Goal: Find specific page/section: Find specific page/section

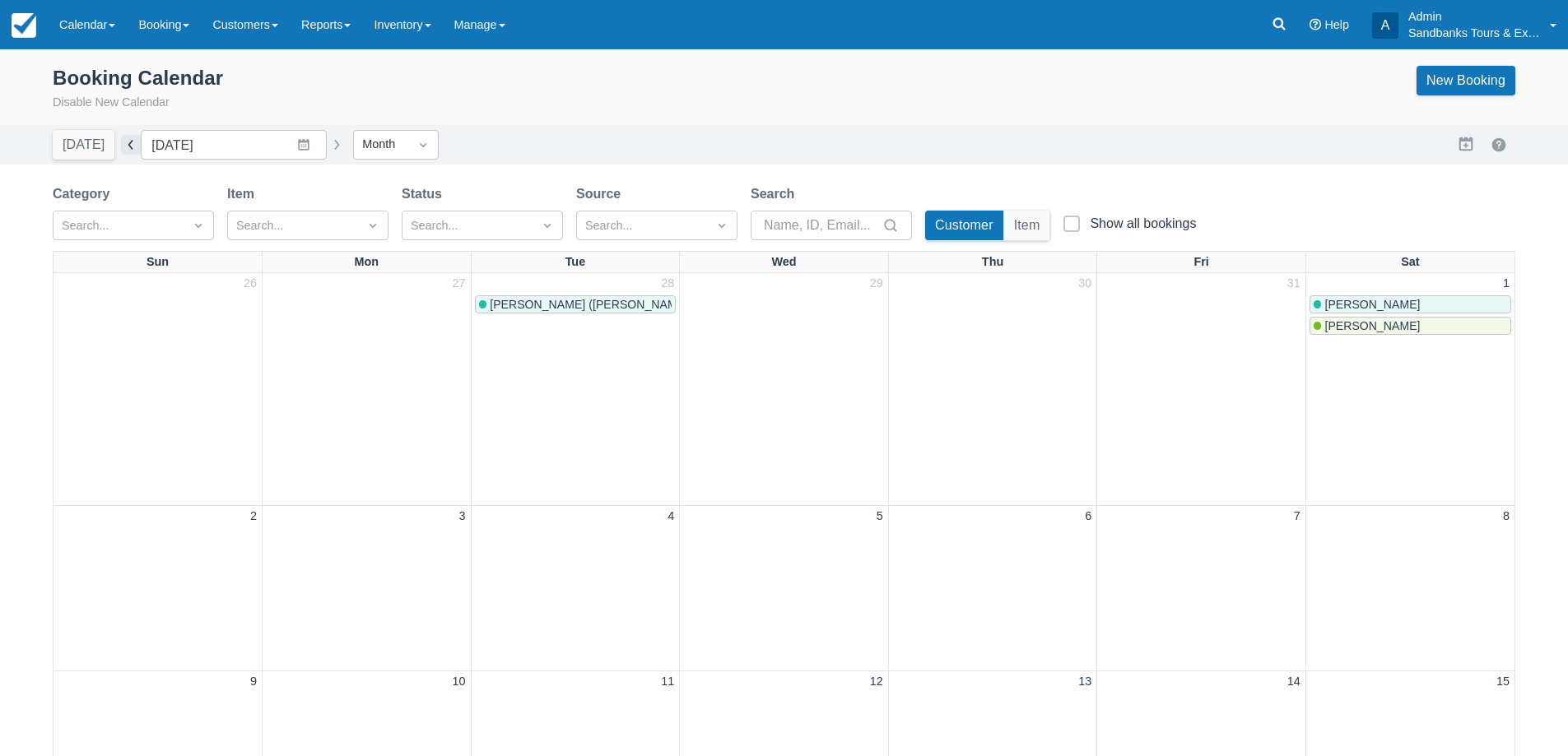
click at [131, 152] on button "button" at bounding box center [131, 144] width 20 height 20
type input "[DATE]"
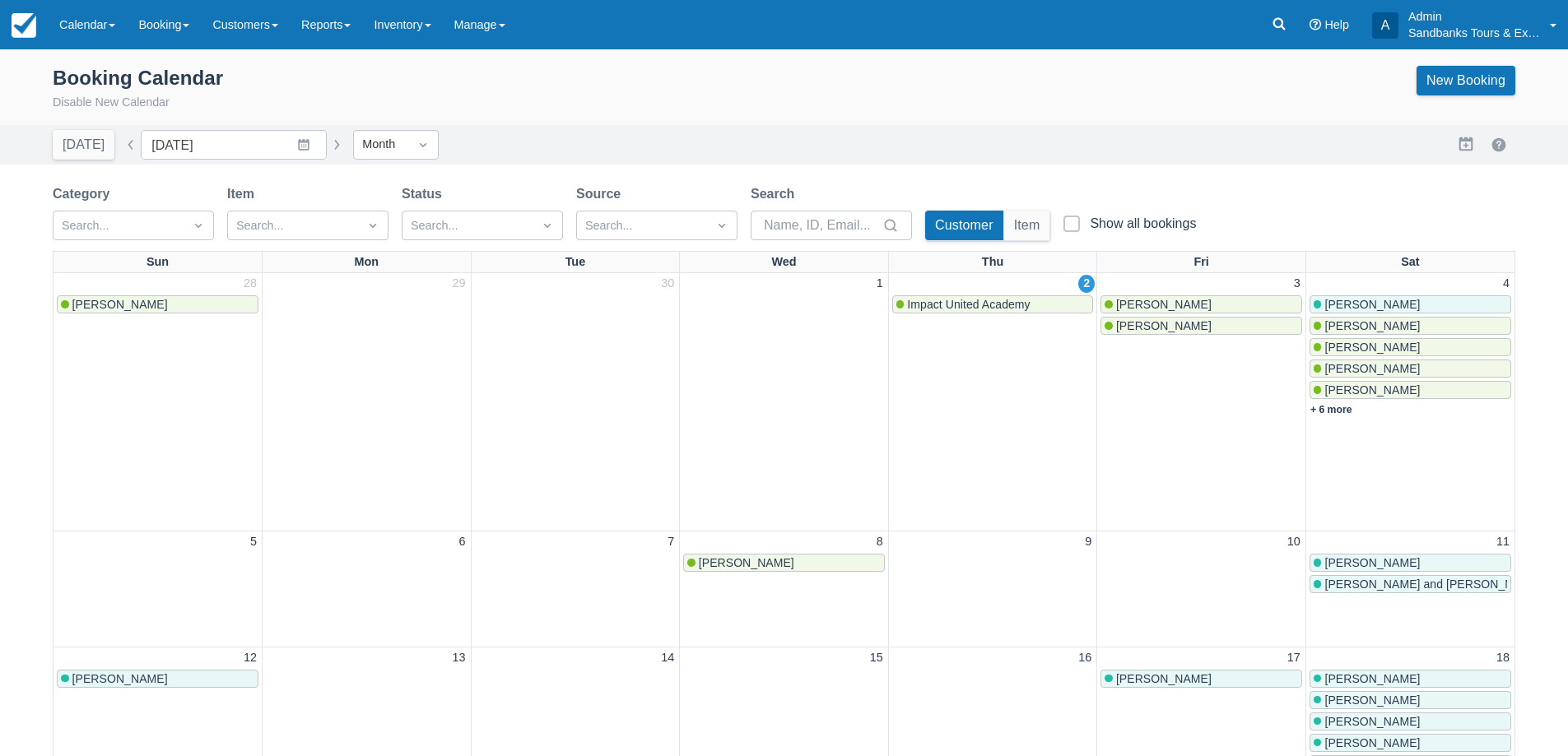
click at [984, 296] on link "Impact United Academy" at bounding box center [993, 304] width 202 height 18
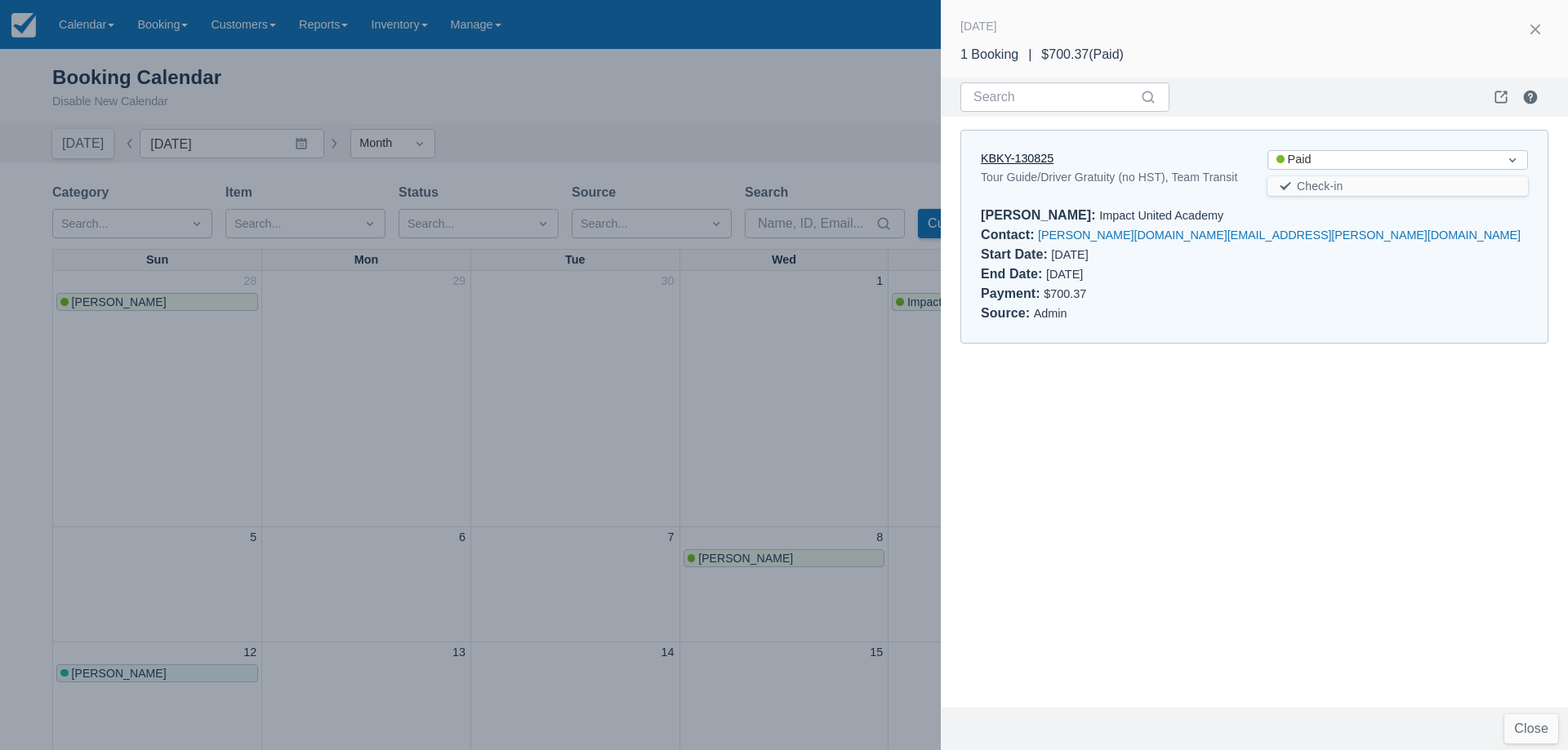
click at [1043, 159] on link "KBKY-130825" at bounding box center [1017, 158] width 73 height 13
click at [537, 408] on div at bounding box center [784, 375] width 1568 height 750
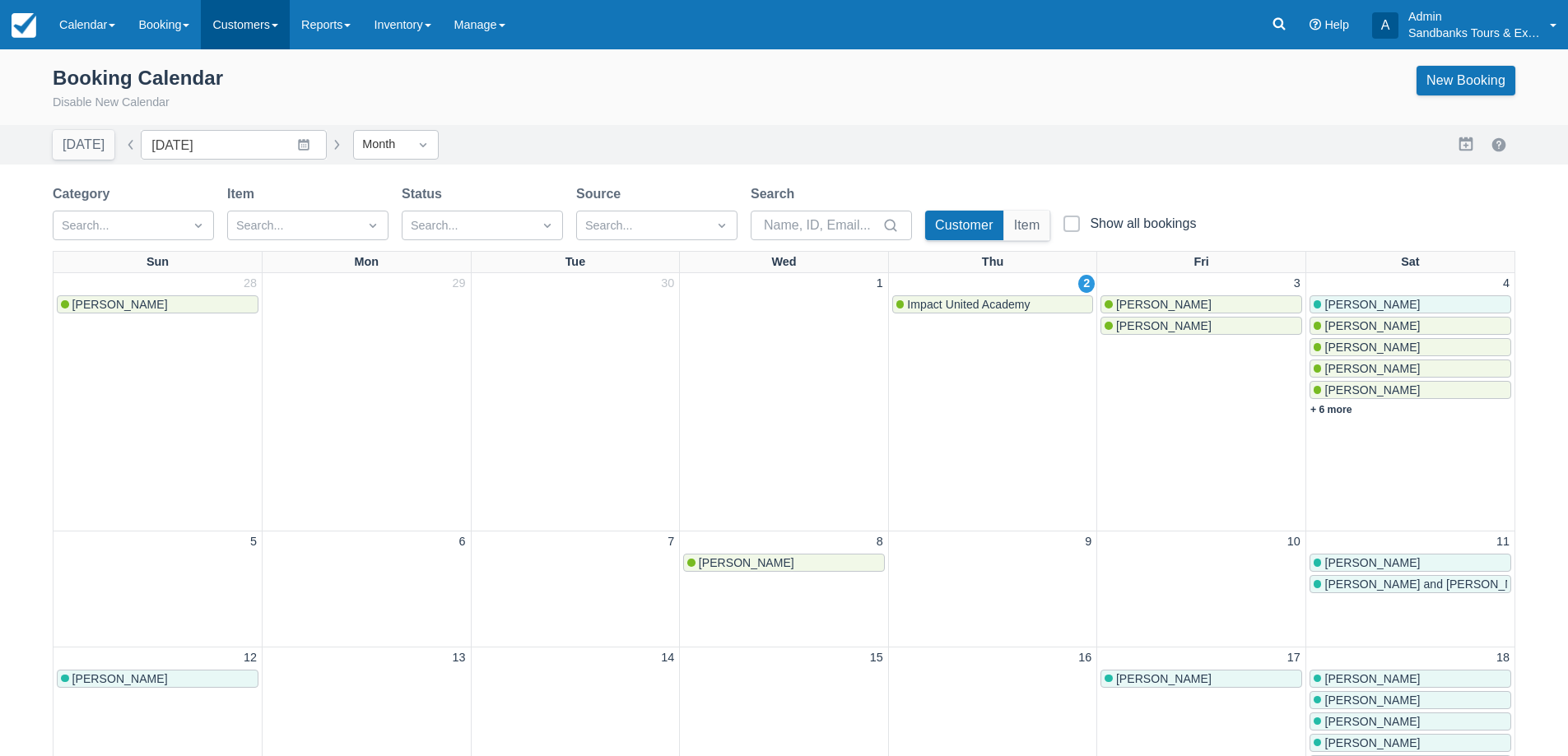
click at [274, 28] on link "Customers" at bounding box center [245, 24] width 89 height 50
click at [599, 104] on div "Booking Calendar Disable New Calendar New Booking" at bounding box center [784, 89] width 1463 height 46
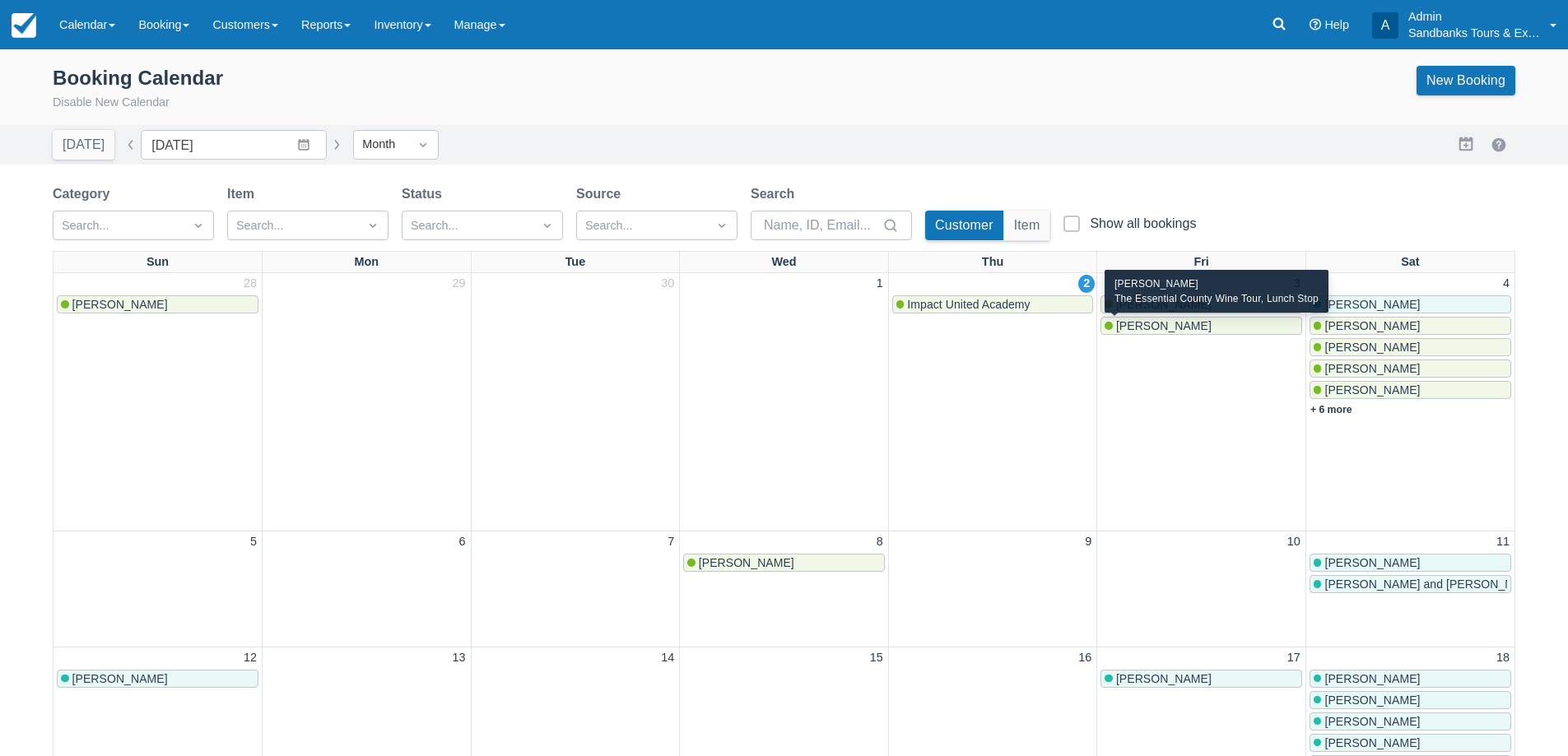
click at [1196, 324] on span "Melanie DeLisle" at bounding box center [1164, 325] width 96 height 13
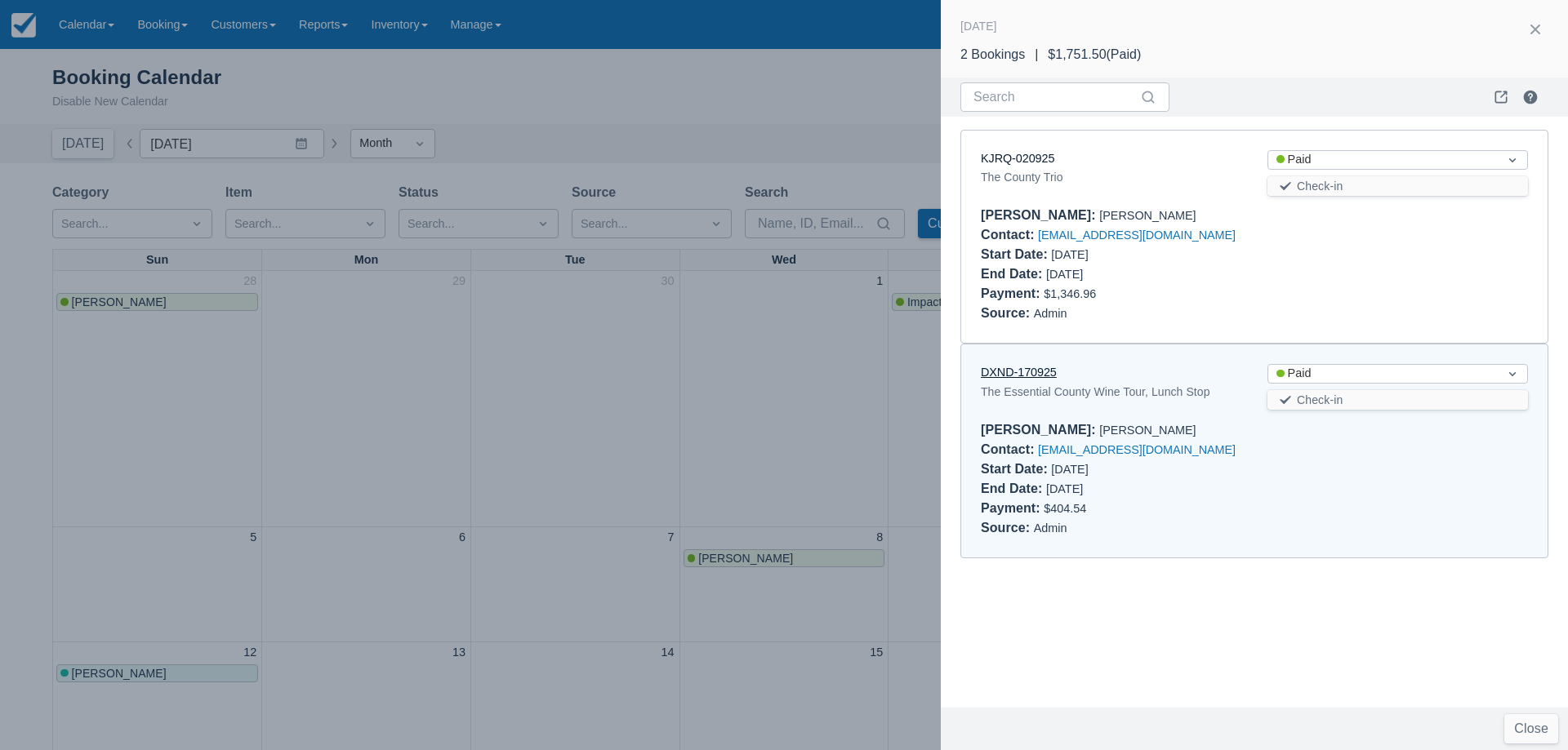
click at [1042, 369] on link "DXND-170925" at bounding box center [1019, 372] width 76 height 13
click at [727, 419] on div at bounding box center [784, 375] width 1568 height 750
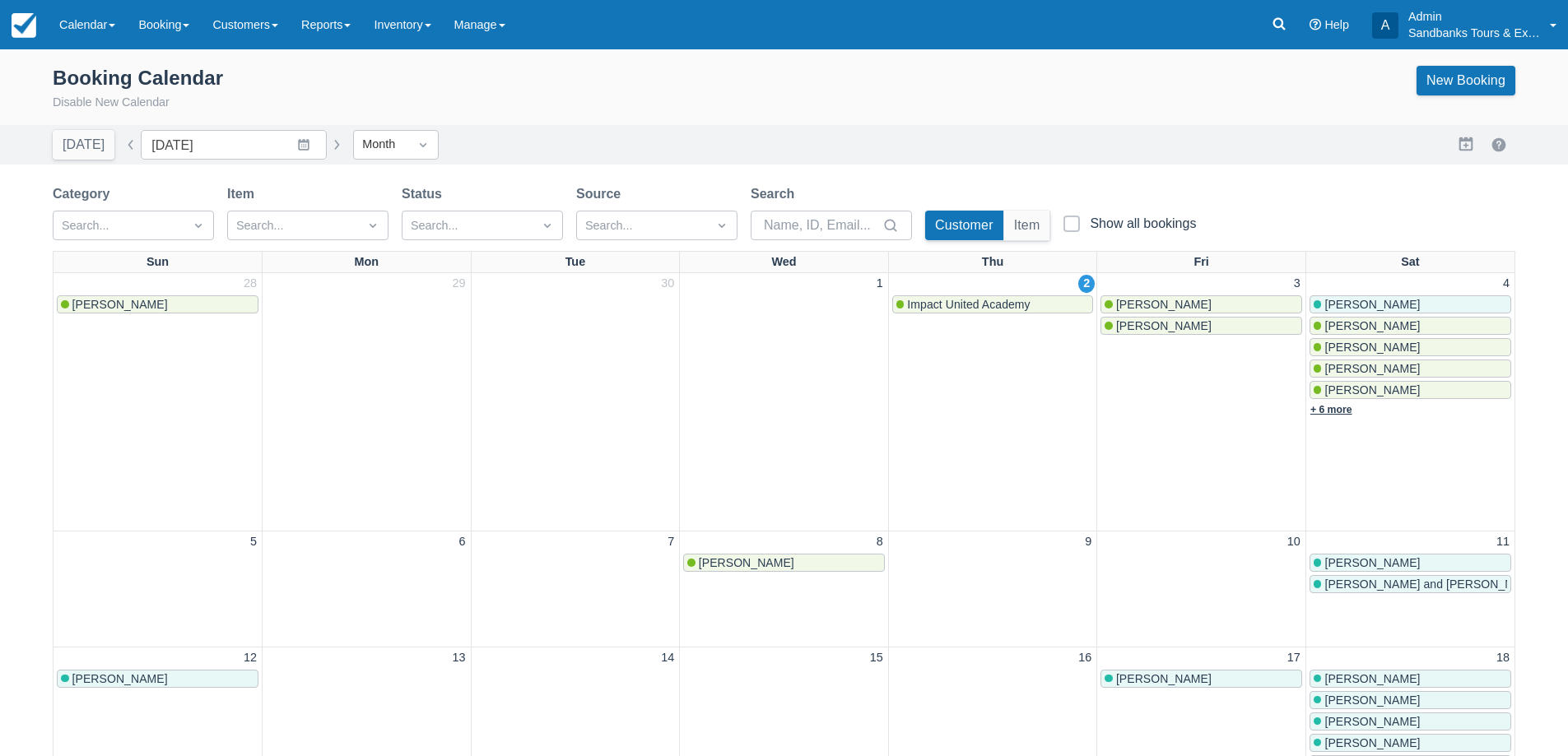
click at [1347, 414] on link "+ 6 more" at bounding box center [1331, 409] width 42 height 11
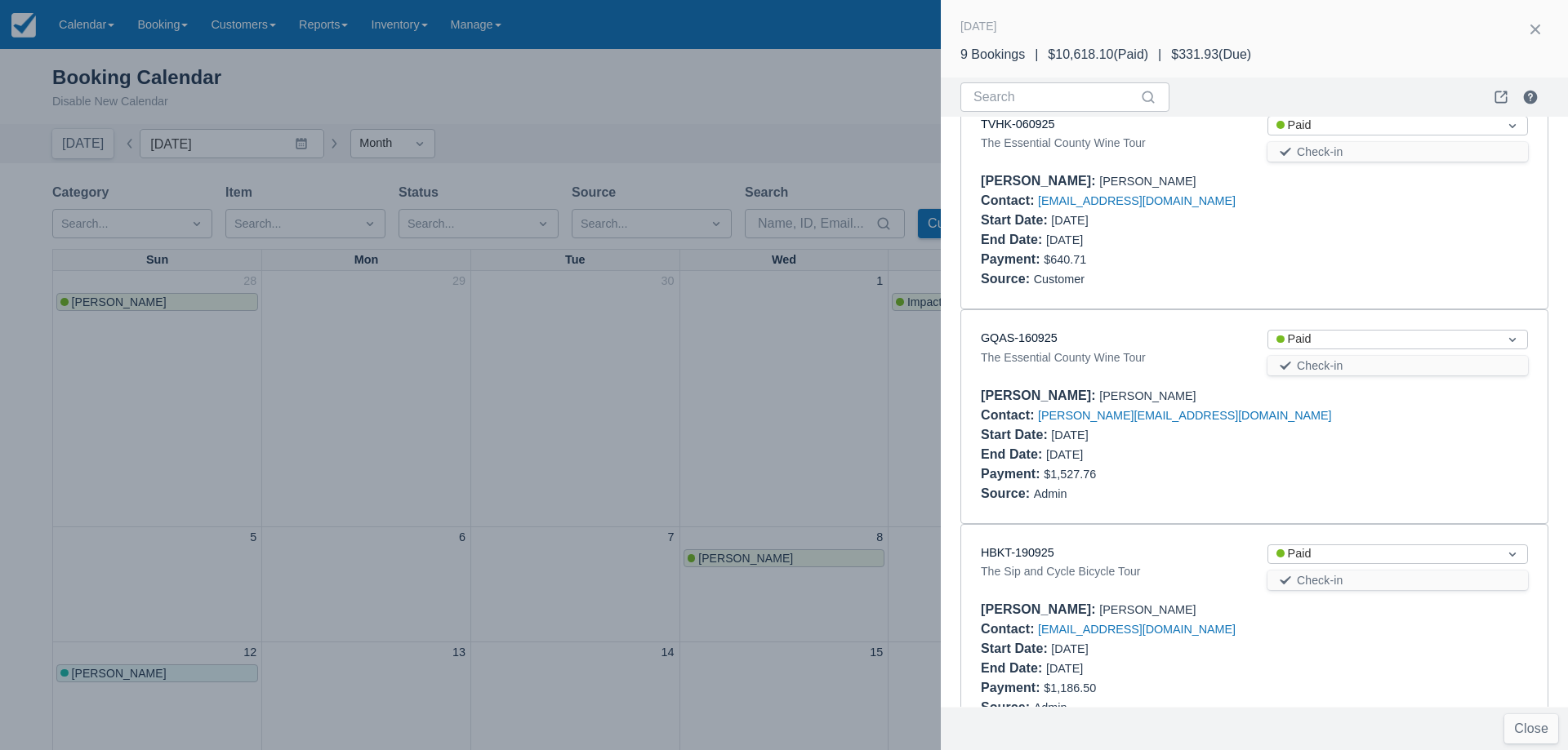
scroll to position [1120, 0]
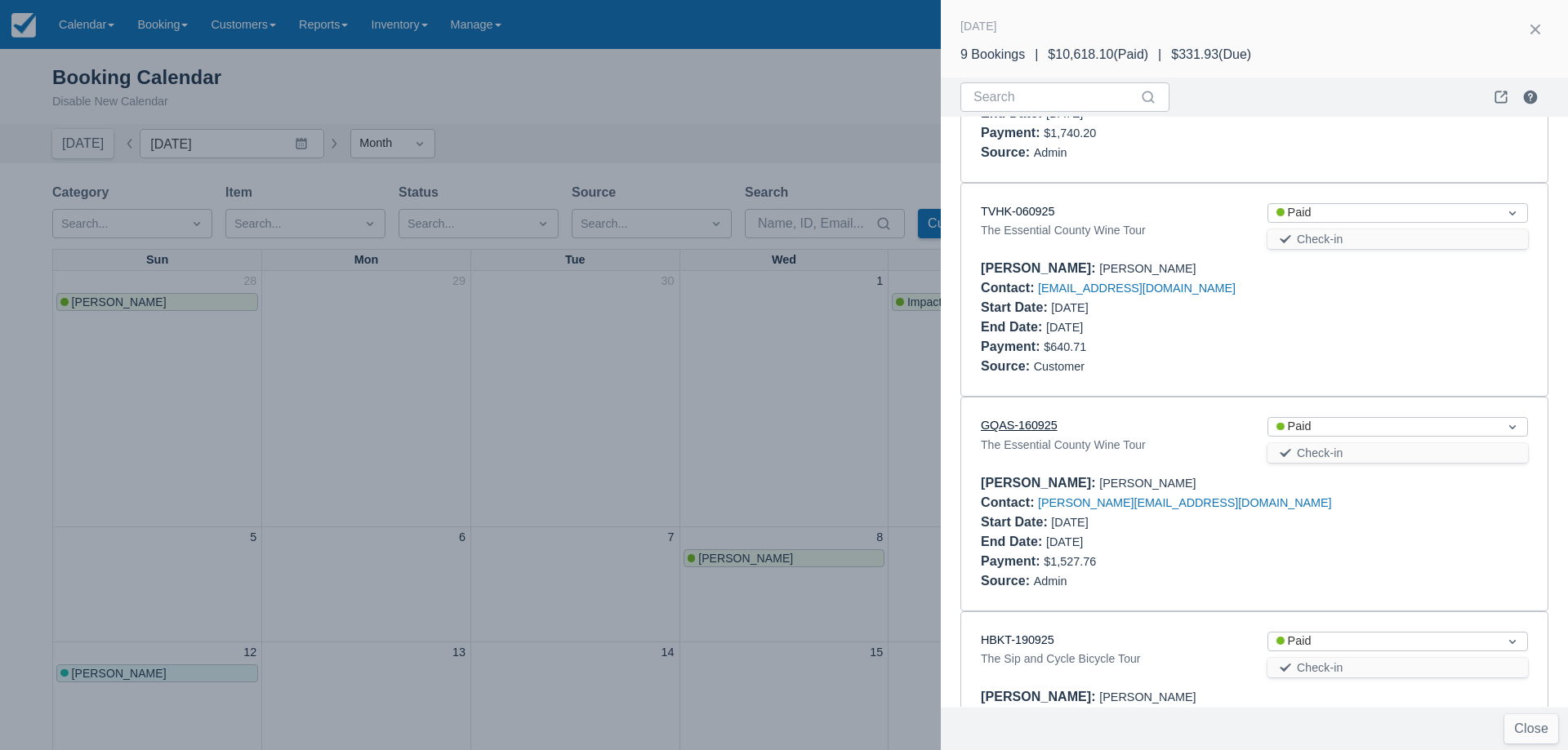
drag, startPoint x: 1043, startPoint y: 392, endPoint x: 1034, endPoint y: 405, distance: 15.8
click at [1034, 419] on link "GQAS-160925" at bounding box center [1019, 425] width 77 height 13
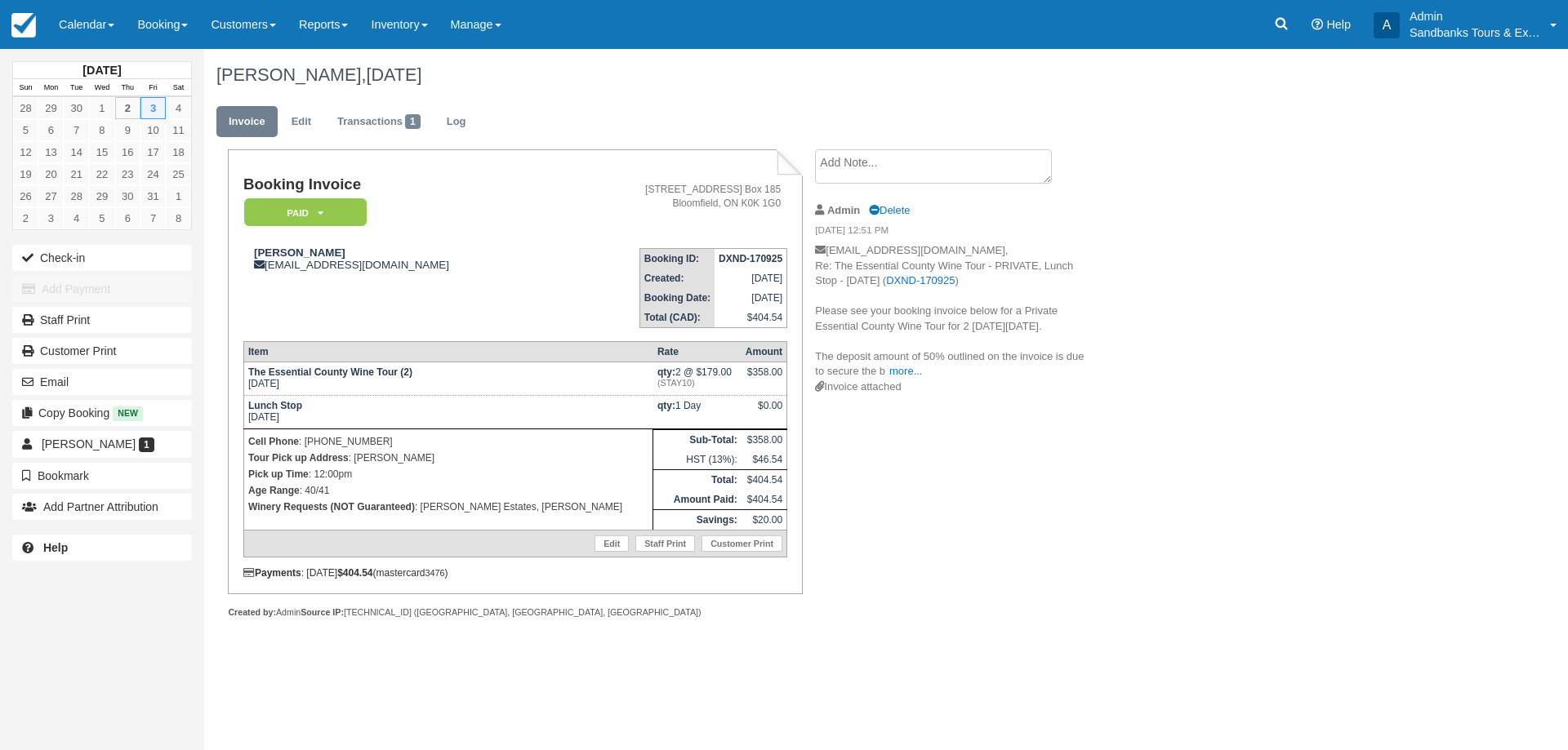
drag, startPoint x: 508, startPoint y: 511, endPoint x: 536, endPoint y: 511, distance: 28.0
click at [508, 511] on p "Winery Requests (NOT Guaranteed) : Huff Estates, Norman Hardies" at bounding box center [448, 507] width 400 height 16
drag, startPoint x: 556, startPoint y: 507, endPoint x: 424, endPoint y: 510, distance: 132.0
click at [424, 510] on p "Winery Requests (NOT Guaranteed) : Huff Estates, Norman Hardies" at bounding box center [448, 507] width 400 height 16
click at [673, 635] on div at bounding box center [515, 630] width 574 height 23
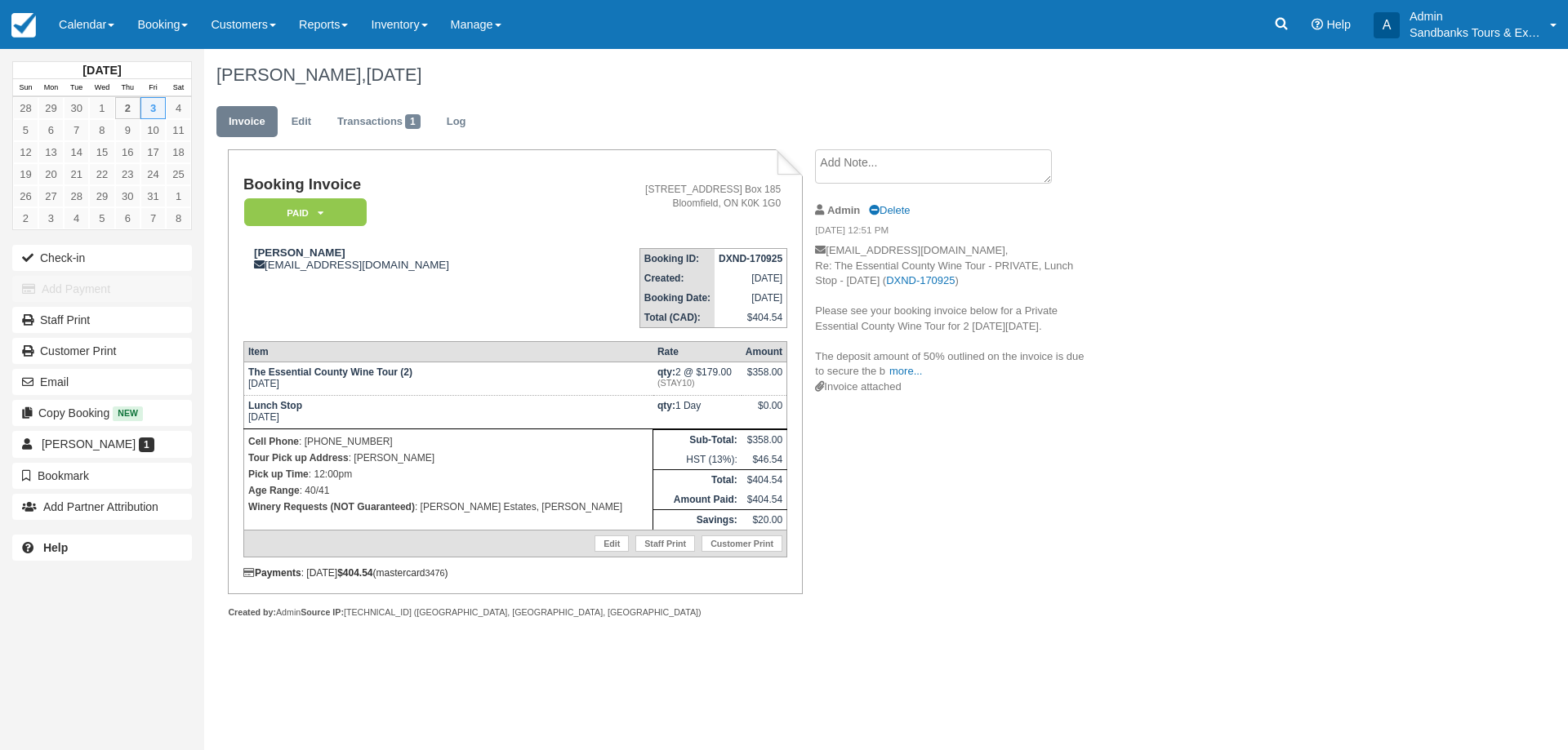
click at [1002, 546] on div "Booking Invoice Paid   Pending Deposit Hold Deposit Waiting Cancelled BOOKED GI…" at bounding box center [653, 401] width 898 height 505
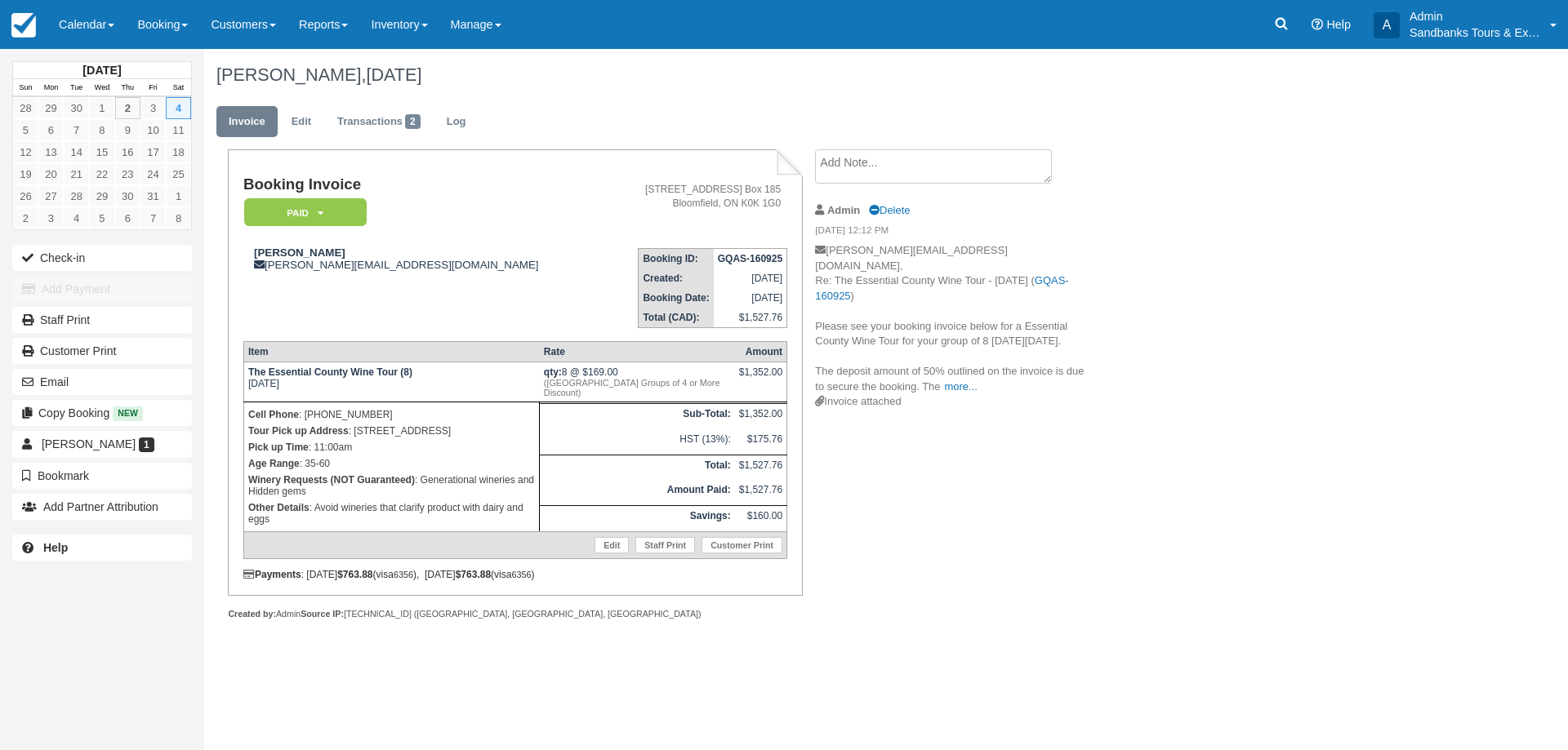
drag, startPoint x: 490, startPoint y: 433, endPoint x: 355, endPoint y: 425, distance: 135.2
click at [355, 425] on p "Tour Pick up Address : 299 DUETTA ROAD, Milford" at bounding box center [392, 431] width 287 height 16
copy p "299 DUETTA ROAD, Milford"
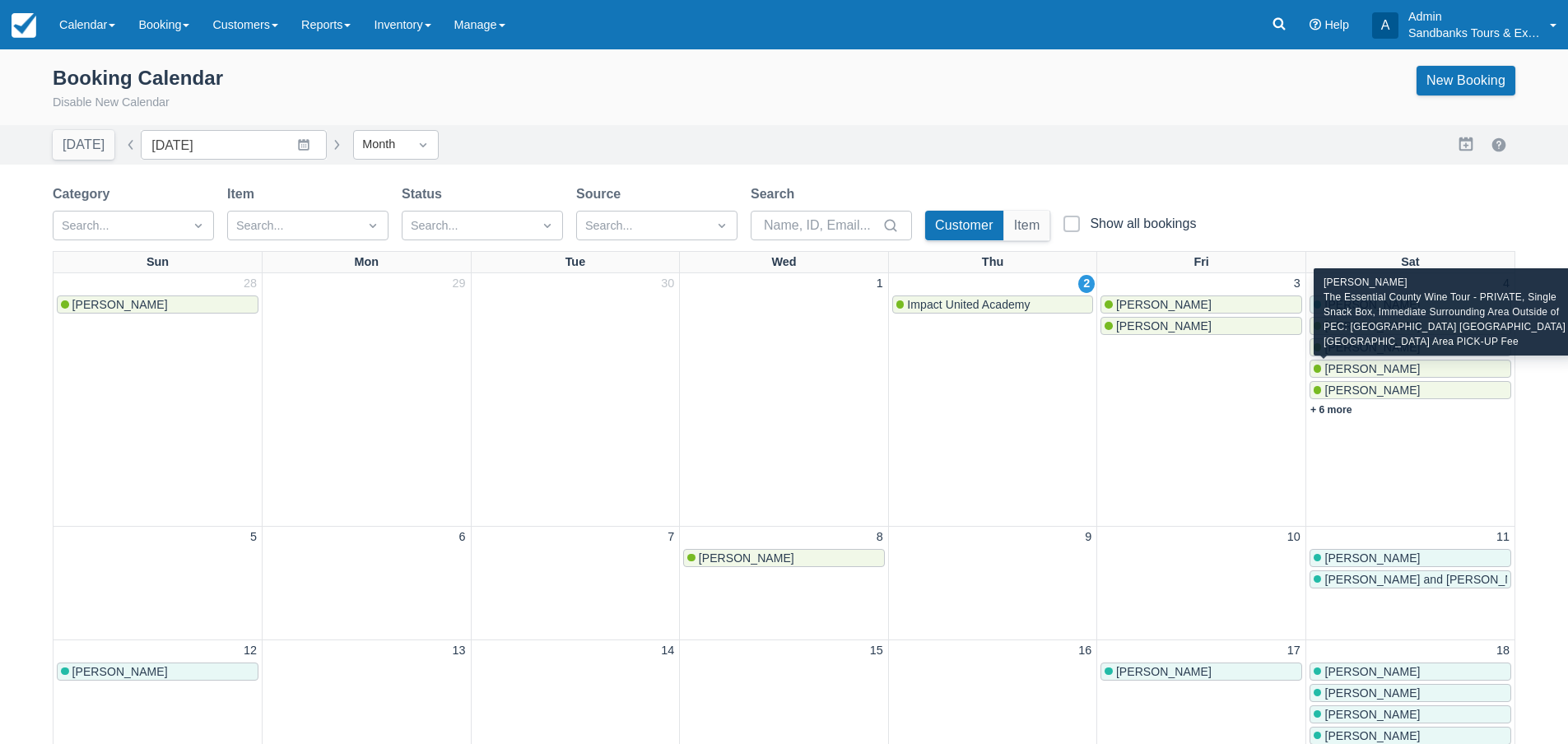
click at [1361, 373] on span "Erika Roberts" at bounding box center [1372, 368] width 96 height 13
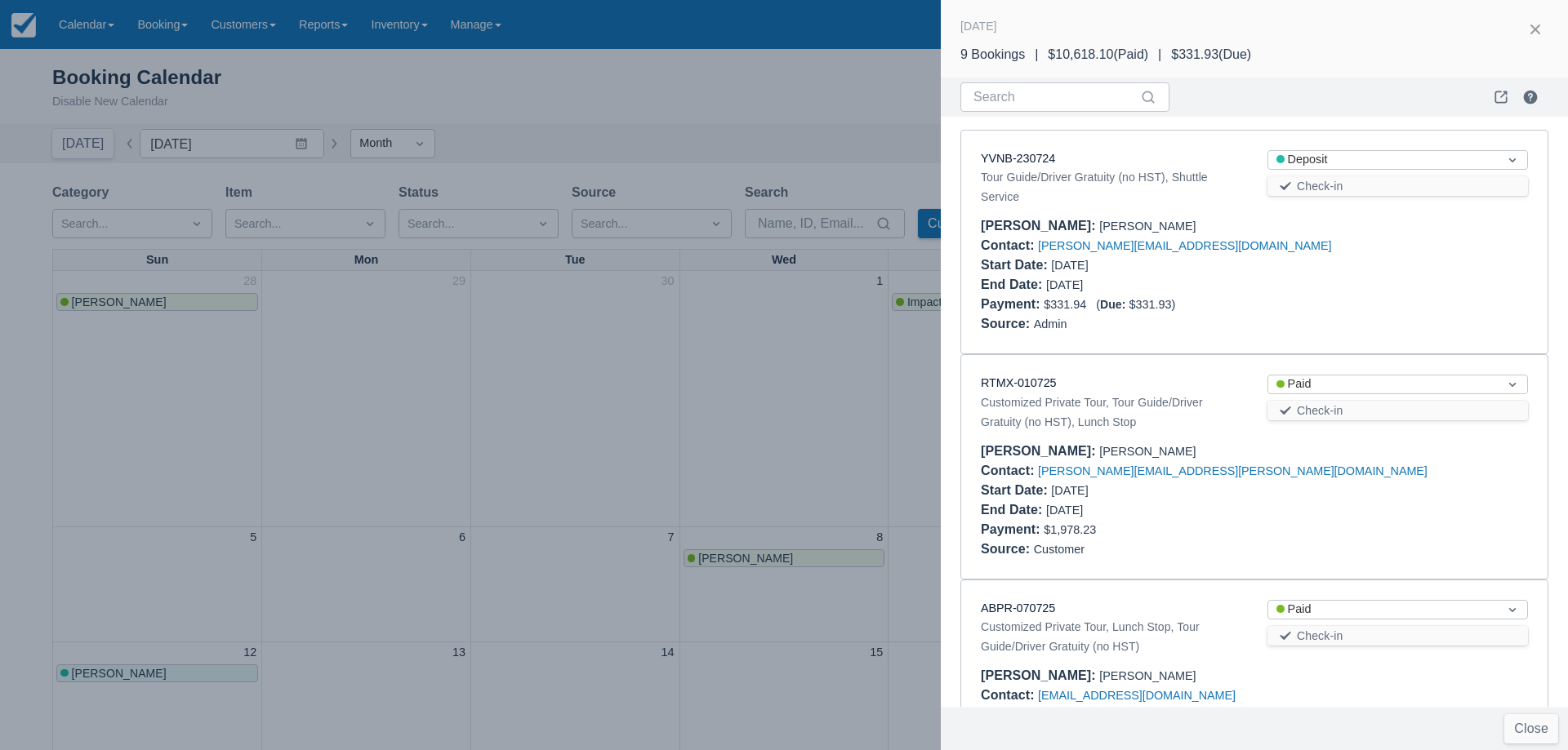
scroll to position [688, 0]
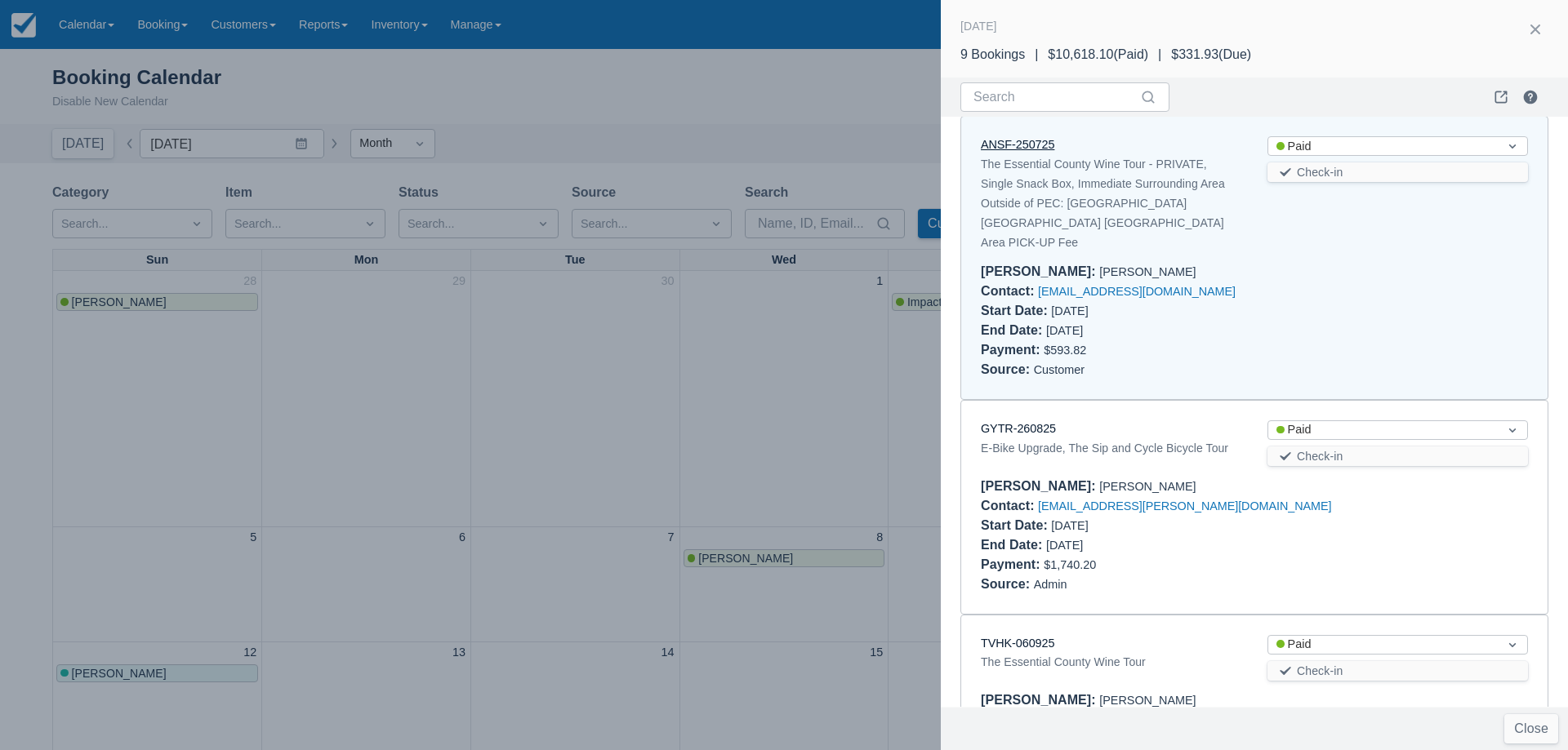
click at [1006, 139] on link "ANSF-250725" at bounding box center [1017, 144] width 73 height 13
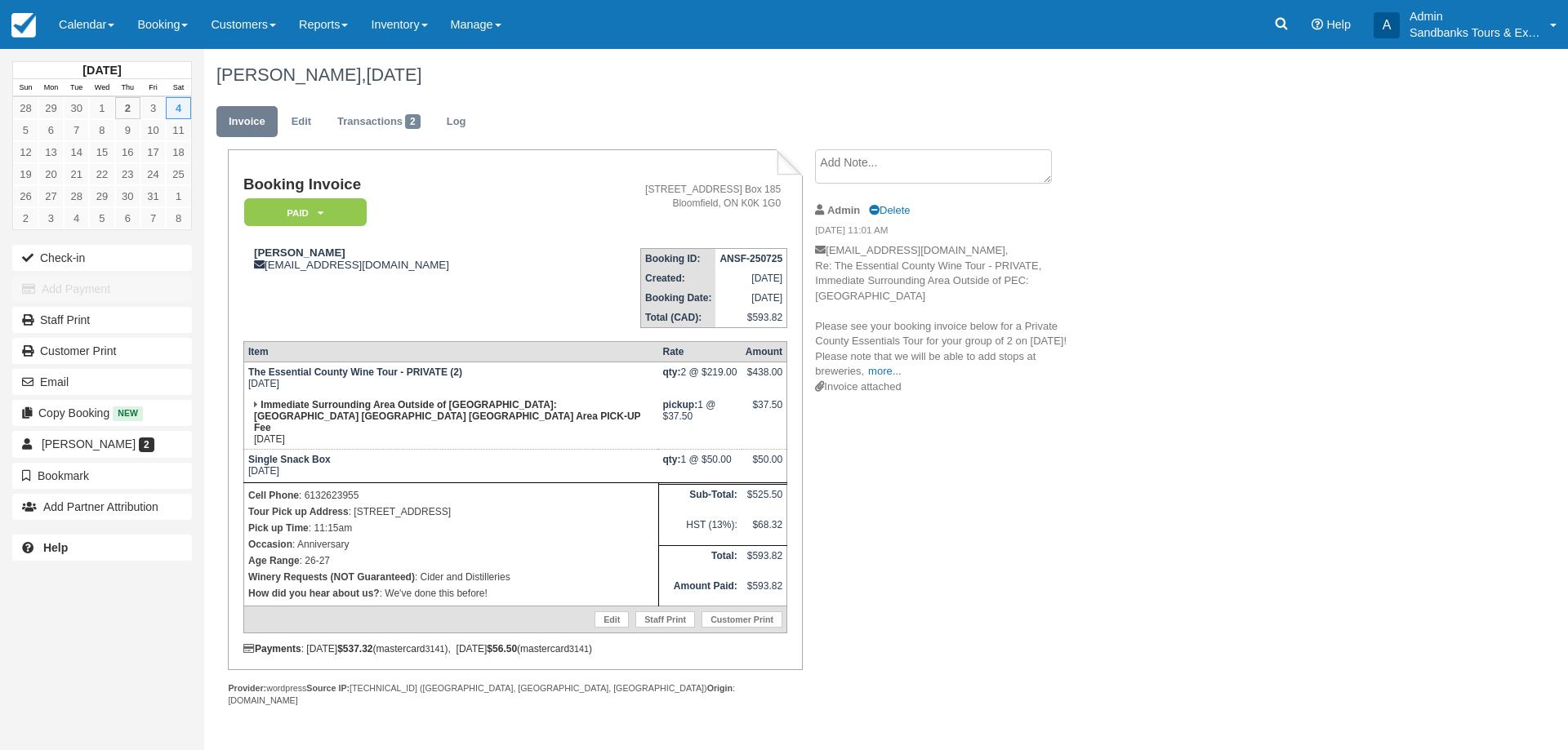
drag, startPoint x: 491, startPoint y: 502, endPoint x: 355, endPoint y: 501, distance: 136.0
click at [355, 504] on p "Tour Pick up Address : [STREET_ADDRESS]" at bounding box center [452, 512] width 406 height 16
copy p "[STREET_ADDRESS]"
